Goal: Check status: Check status

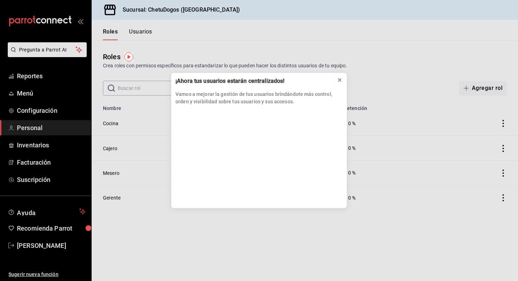
click at [341, 80] on icon at bounding box center [340, 80] width 6 height 6
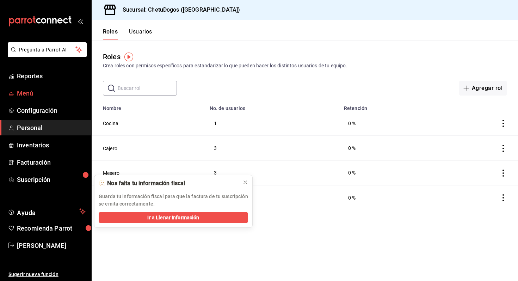
click at [41, 88] on link "Menú" at bounding box center [45, 93] width 91 height 15
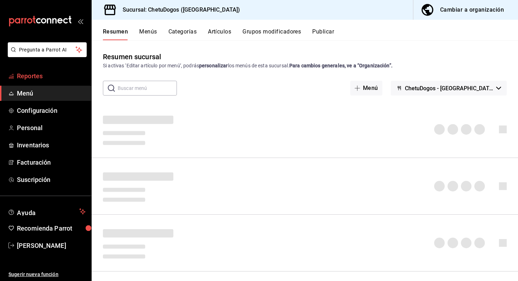
click at [36, 73] on span "Reportes" at bounding box center [51, 76] width 69 height 10
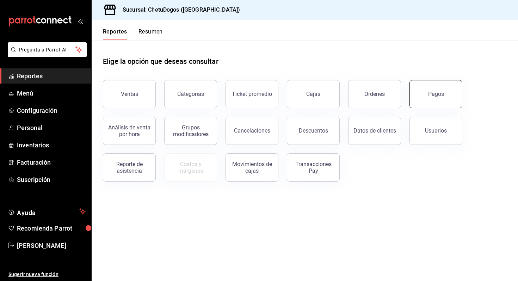
click at [441, 93] on div "Pagos" at bounding box center [436, 94] width 16 height 7
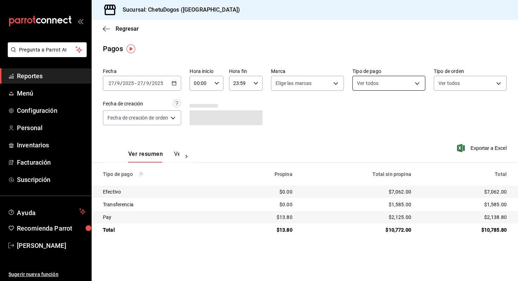
click at [379, 83] on body "Pregunta a Parrot AI Reportes Menú Configuración Personal Inventarios Facturaci…" at bounding box center [259, 140] width 518 height 281
click at [383, 154] on li "Transferencia" at bounding box center [389, 150] width 72 height 16
type input "3ed6a707-958b-4f58-96bd-1765151de521"
checkbox input "true"
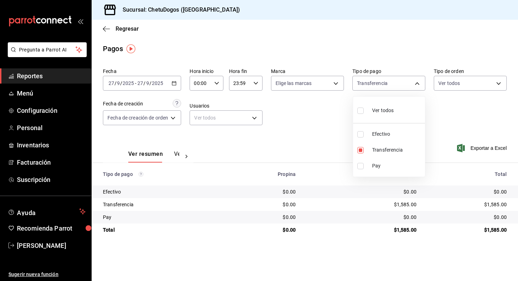
click at [305, 160] on div at bounding box center [259, 140] width 518 height 281
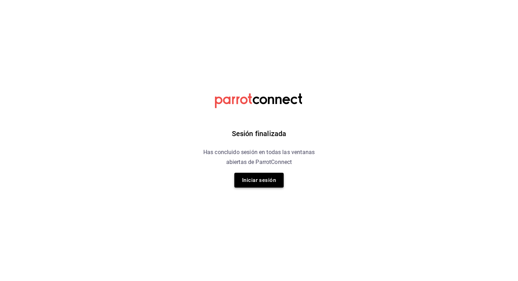
click at [265, 187] on button "Iniciar sesión" at bounding box center [258, 180] width 49 height 15
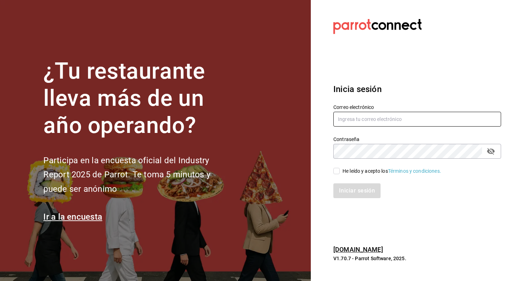
click at [366, 123] on input "text" at bounding box center [418, 119] width 168 height 15
type input "angelpinacho.pv@gmail.com"
click at [349, 169] on div "He leído y acepto los Términos y condiciones." at bounding box center [392, 170] width 99 height 7
click at [340, 169] on input "He leído y acepto los Términos y condiciones." at bounding box center [337, 171] width 6 height 6
checkbox input "true"
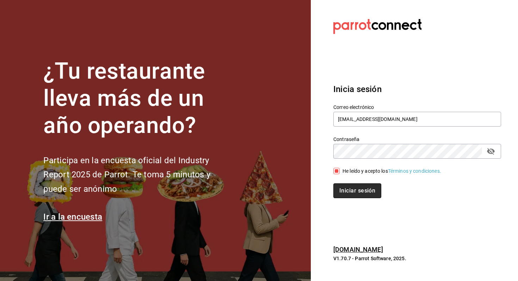
click at [350, 192] on button "Iniciar sesión" at bounding box center [358, 190] width 48 height 15
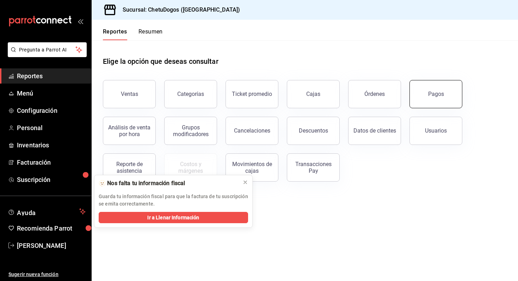
click at [422, 98] on button "Pagos" at bounding box center [436, 94] width 53 height 28
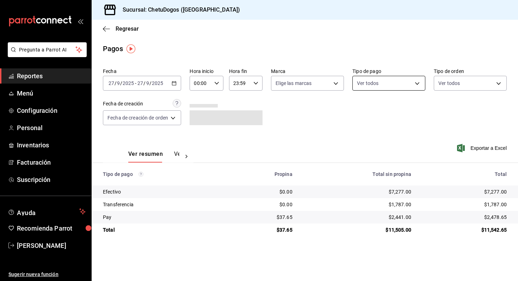
click at [392, 83] on body "Pregunta a Parrot AI Reportes Menú Configuración Personal Inventarios Facturaci…" at bounding box center [259, 140] width 518 height 281
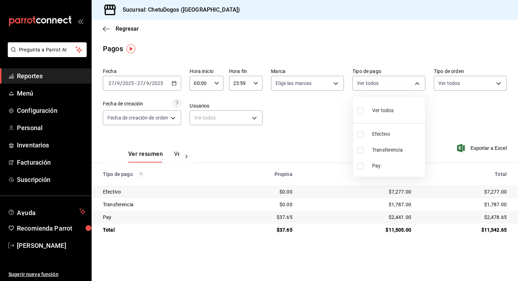
click at [387, 145] on li "Transferencia" at bounding box center [389, 150] width 72 height 16
type input "3ed6a707-958b-4f58-96bd-1765151de521"
checkbox input "true"
click at [298, 112] on div at bounding box center [259, 140] width 518 height 281
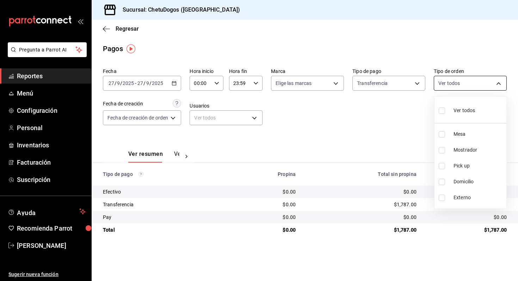
click at [483, 83] on body "Pregunta a Parrot AI Reportes Menú Configuración Personal Inventarios Facturaci…" at bounding box center [259, 140] width 518 height 281
click at [402, 89] on div at bounding box center [259, 140] width 518 height 281
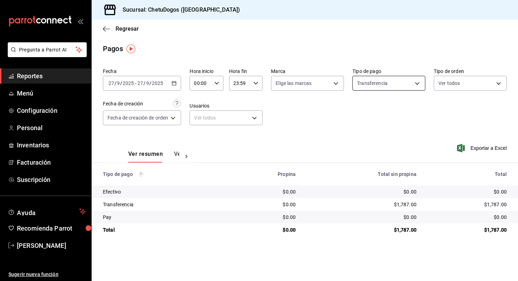
click at [393, 81] on body "Pregunta a Parrot AI Reportes Menú Configuración Personal Inventarios Facturaci…" at bounding box center [259, 140] width 518 height 281
click at [385, 132] on span "Efectivo" at bounding box center [397, 133] width 50 height 7
type input "3ed6a707-958b-4f58-96bd-1765151de521,e8f95583-82d8-4709-aa86-e29d7d0c9b5a"
checkbox input "true"
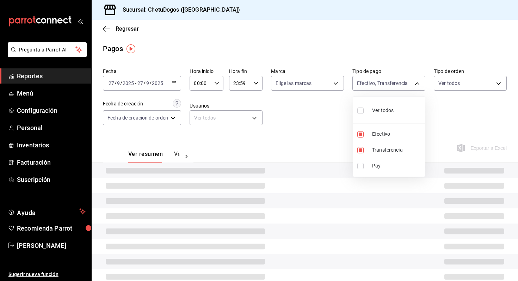
click at [470, 78] on div at bounding box center [259, 140] width 518 height 281
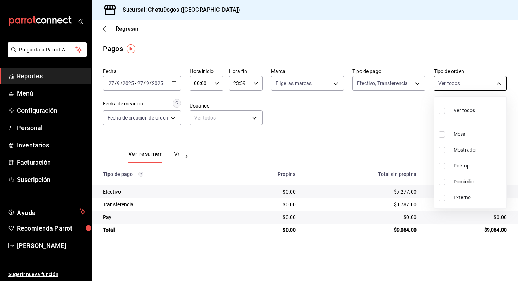
click at [469, 79] on body "Pregunta a Parrot AI Reportes Menú Configuración Personal Inventarios Facturaci…" at bounding box center [259, 140] width 518 height 281
click at [469, 182] on span "Domicilio" at bounding box center [479, 181] width 50 height 7
type input "16f25281-3d20-4955-8477-42de74bf012f"
checkbox input "true"
click at [369, 136] on div at bounding box center [259, 140] width 518 height 281
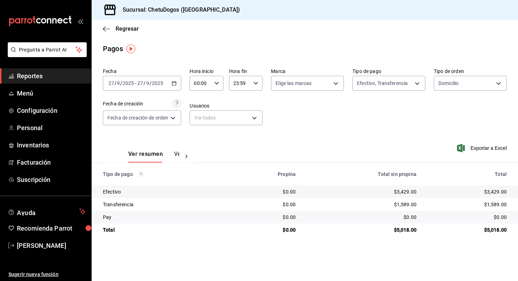
click at [384, 91] on div "Fecha [DATE] [DATE] - [DATE] [DATE] Hora inicio 00:00 Hora inicio Hora fin 23:5…" at bounding box center [305, 99] width 404 height 68
click at [390, 85] on body "Pregunta a Parrot AI Reportes Menú Configuración Personal Inventarios Facturaci…" at bounding box center [259, 140] width 518 height 281
click at [385, 150] on span "Transferencia" at bounding box center [397, 149] width 50 height 7
type input "e8f95583-82d8-4709-aa86-e29d7d0c9b5a"
checkbox input "false"
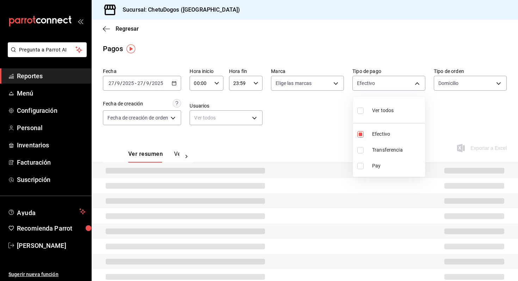
click at [461, 99] on div at bounding box center [259, 140] width 518 height 281
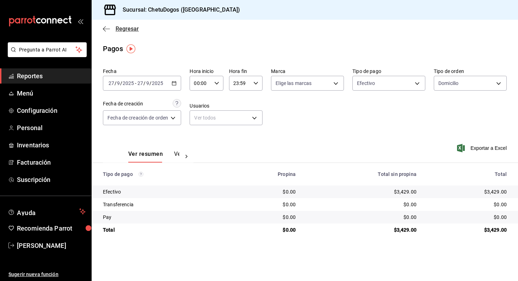
click at [106, 30] on icon "button" at bounding box center [106, 29] width 7 height 6
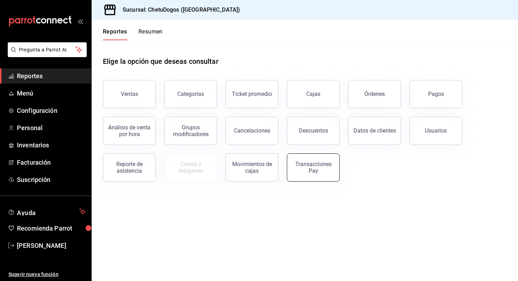
click at [319, 160] on button "Transacciones Pay" at bounding box center [313, 167] width 53 height 28
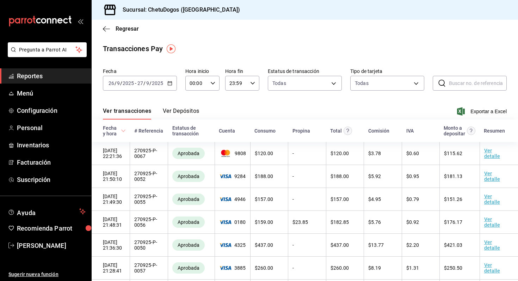
click at [178, 109] on button "Ver Depósitos" at bounding box center [181, 114] width 37 height 12
